Goal: Navigation & Orientation: Find specific page/section

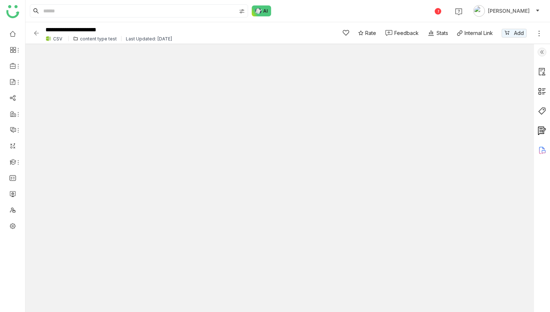
click at [36, 32] on img at bounding box center [36, 32] width 7 height 7
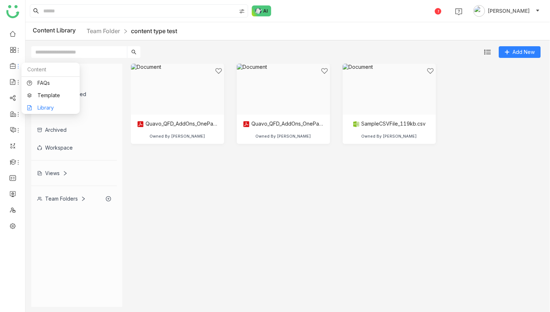
click at [39, 108] on link "Library" at bounding box center [50, 107] width 47 height 5
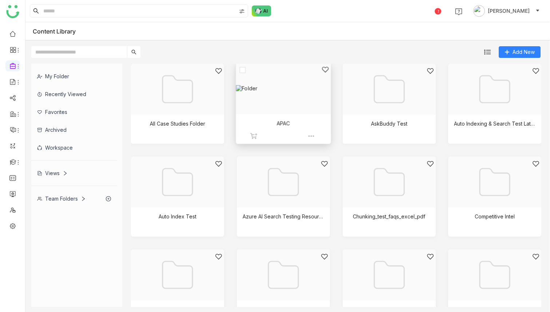
click at [291, 106] on div at bounding box center [281, 97] width 82 height 63
click at [386, 104] on div at bounding box center [387, 97] width 82 height 63
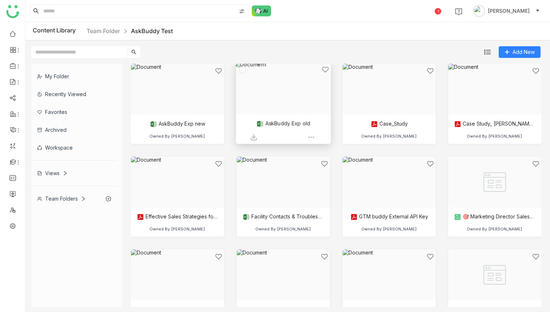
click at [299, 92] on div at bounding box center [281, 97] width 82 height 63
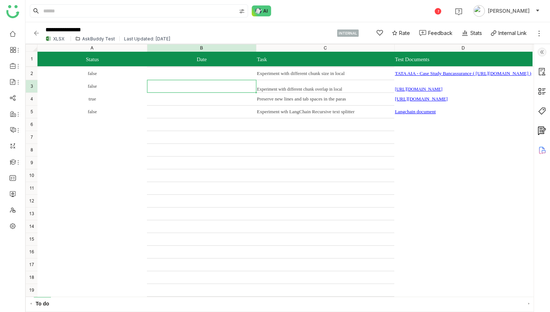
click at [35, 33] on img at bounding box center [36, 32] width 7 height 7
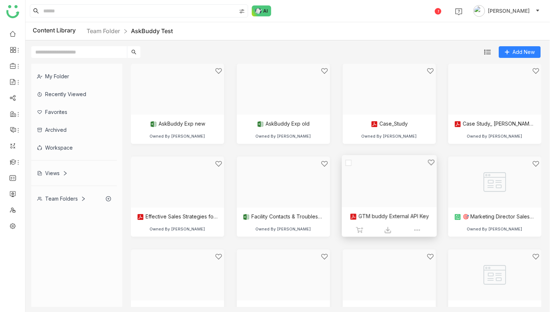
click at [379, 191] on div at bounding box center [387, 190] width 82 height 63
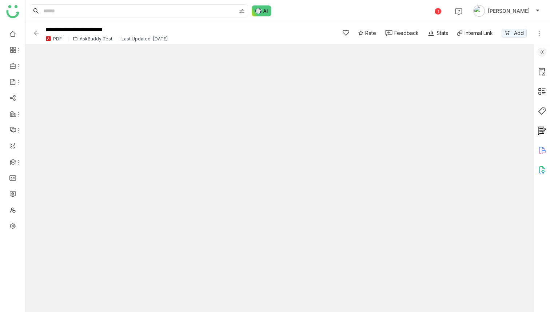
type input "*"
